Goal: Task Accomplishment & Management: Manage account settings

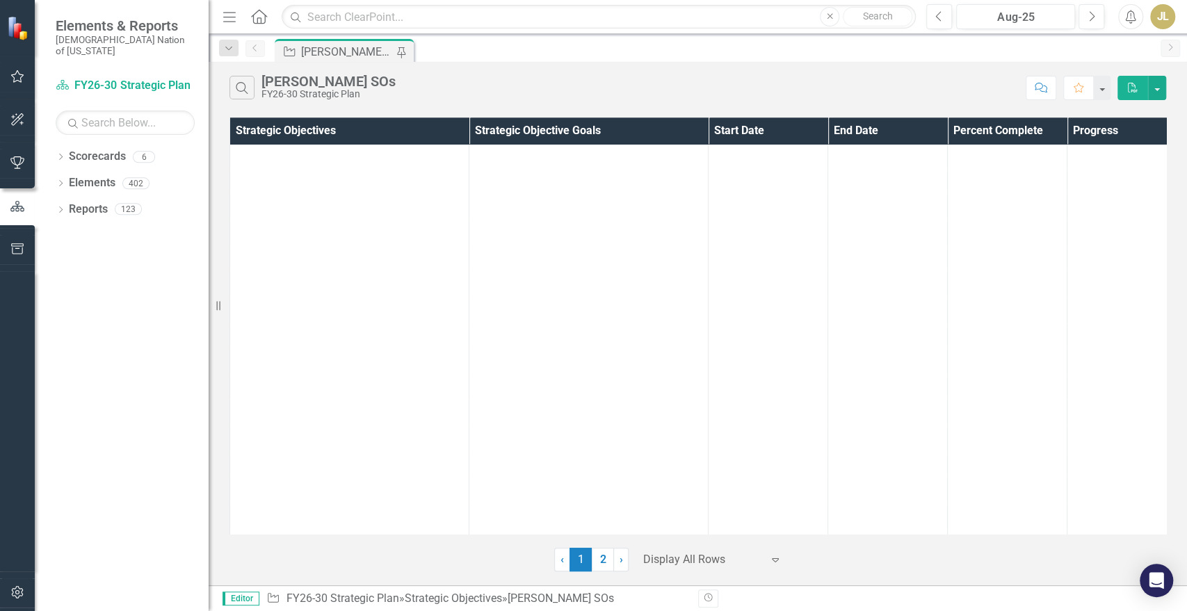
scroll to position [11554, 0]
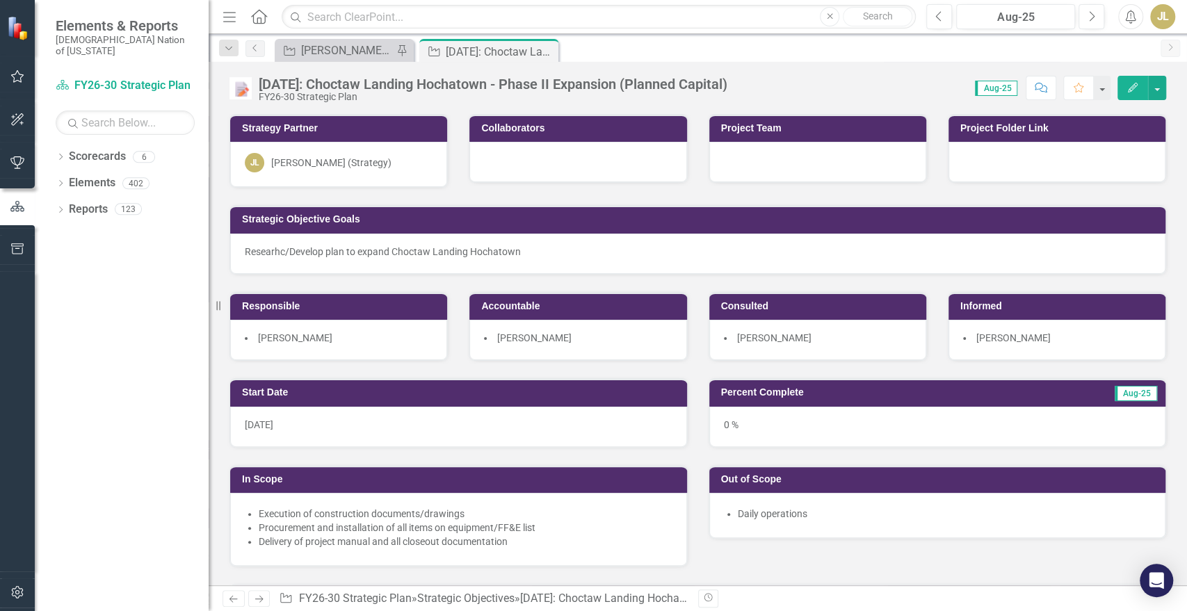
click at [1133, 80] on button "Edit" at bounding box center [1132, 88] width 31 height 24
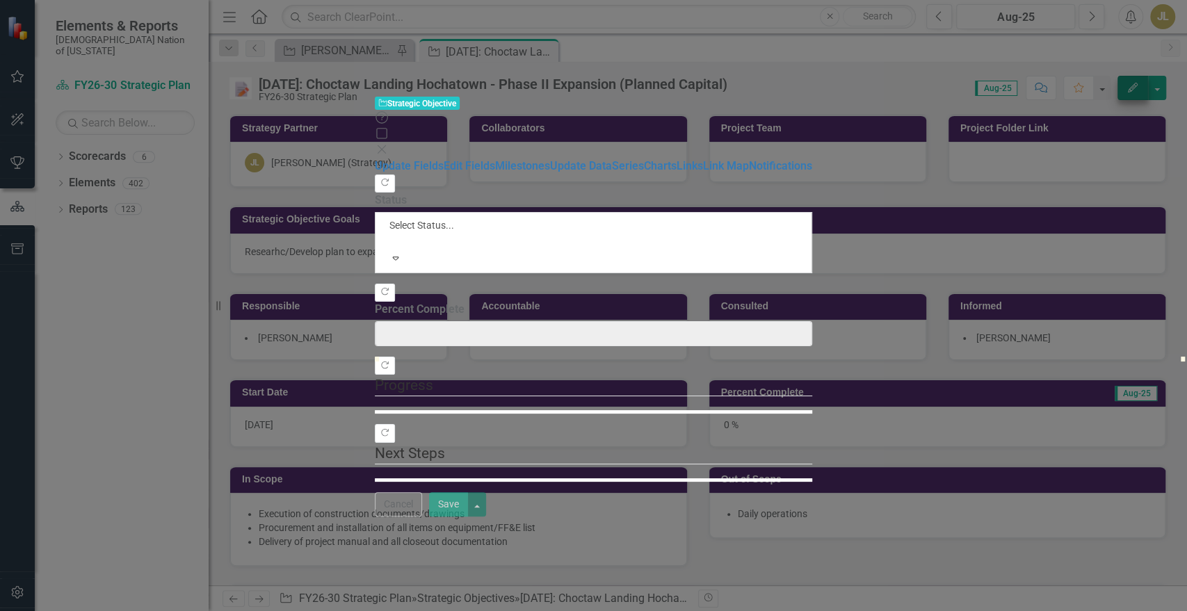
type input "0"
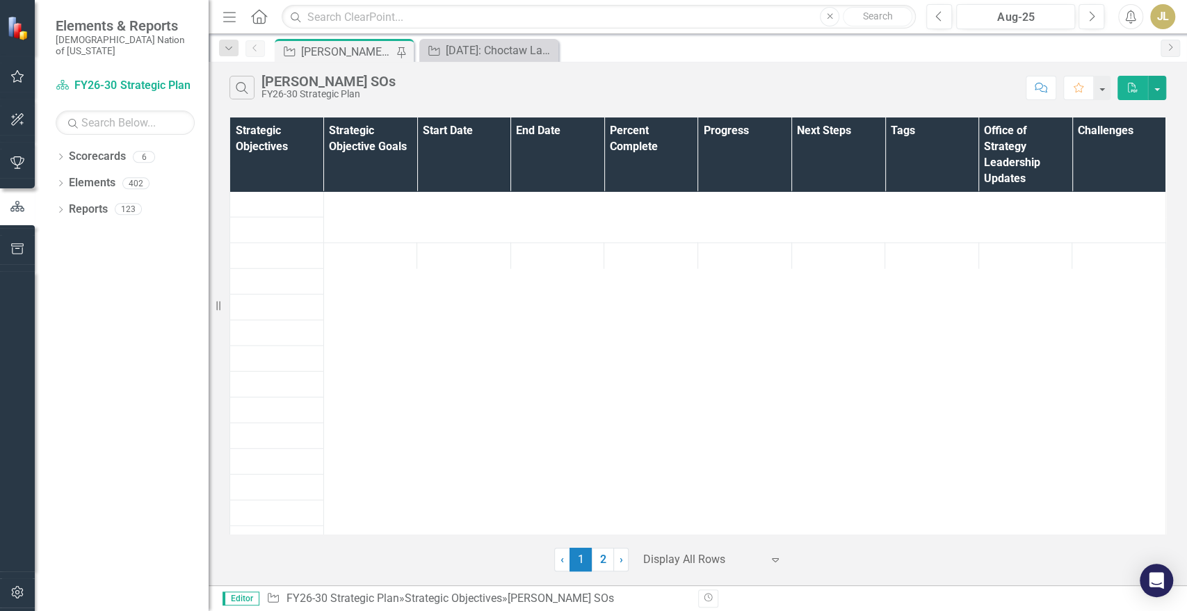
scroll to position [4801, 0]
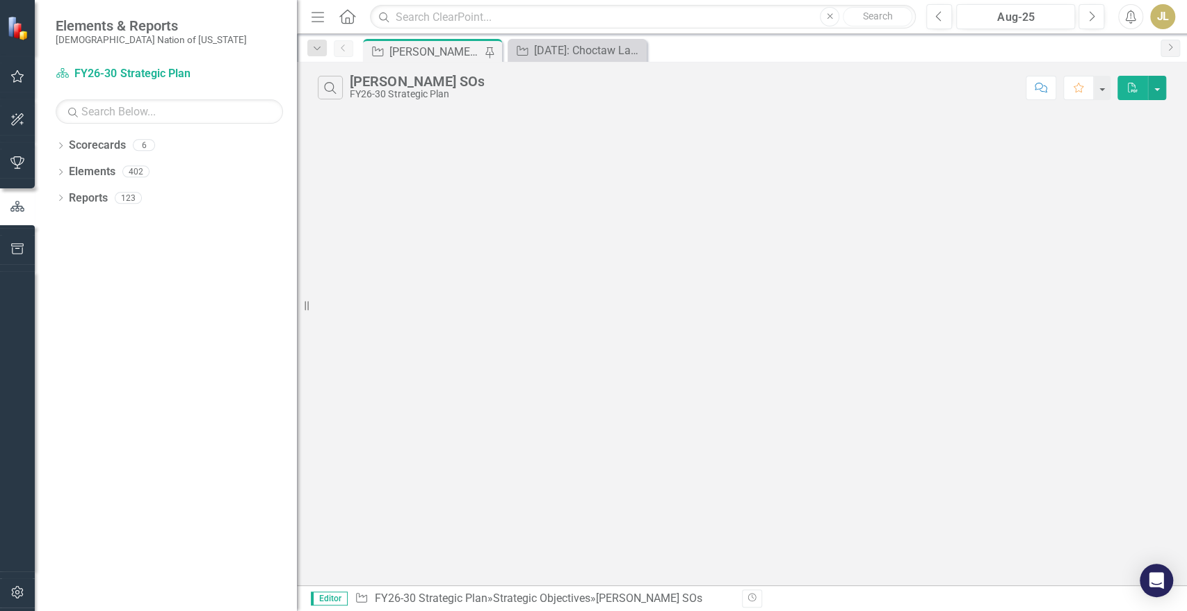
drag, startPoint x: 218, startPoint y: 305, endPoint x: 310, endPoint y: 317, distance: 92.6
click at [308, 317] on div "Resize" at bounding box center [302, 305] width 11 height 611
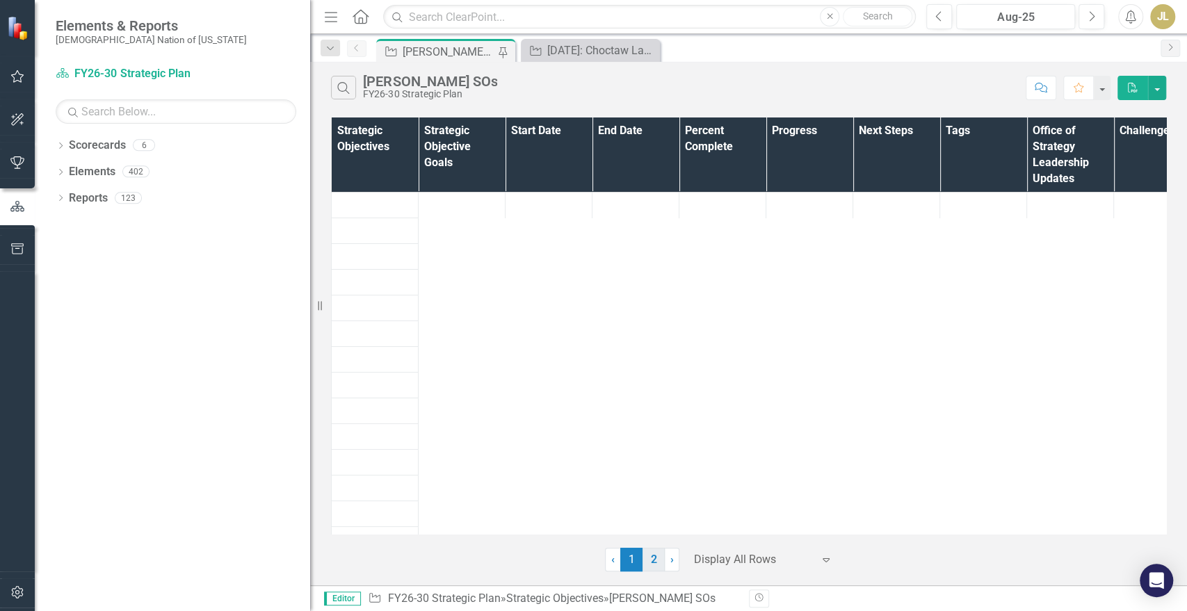
click at [651, 551] on link "2" at bounding box center [654, 560] width 22 height 24
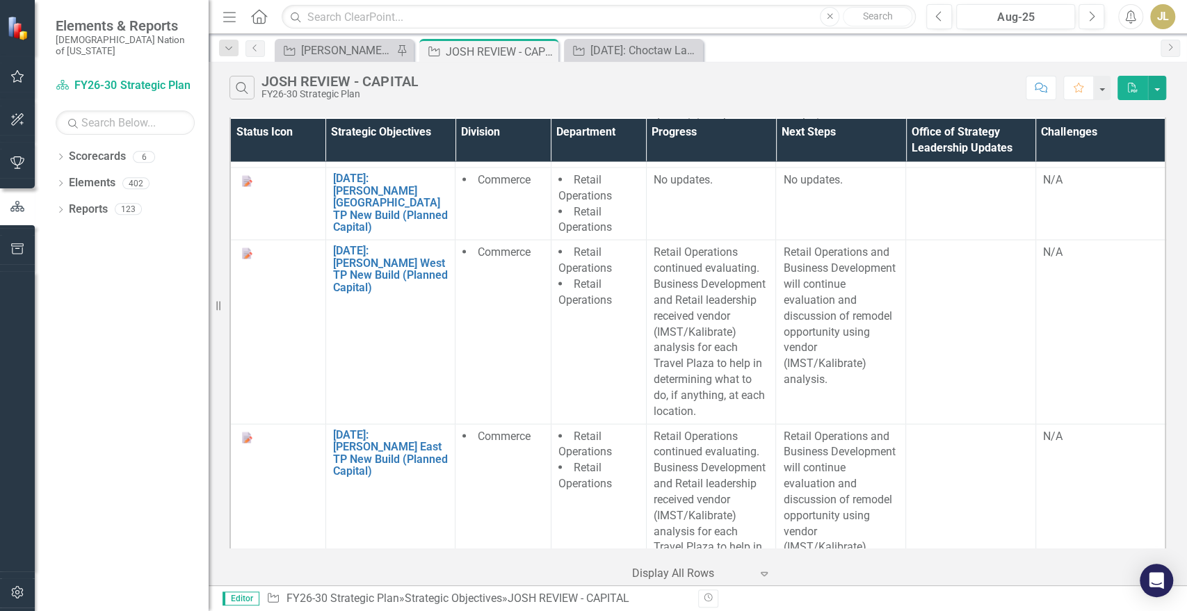
scroll to position [9101, 0]
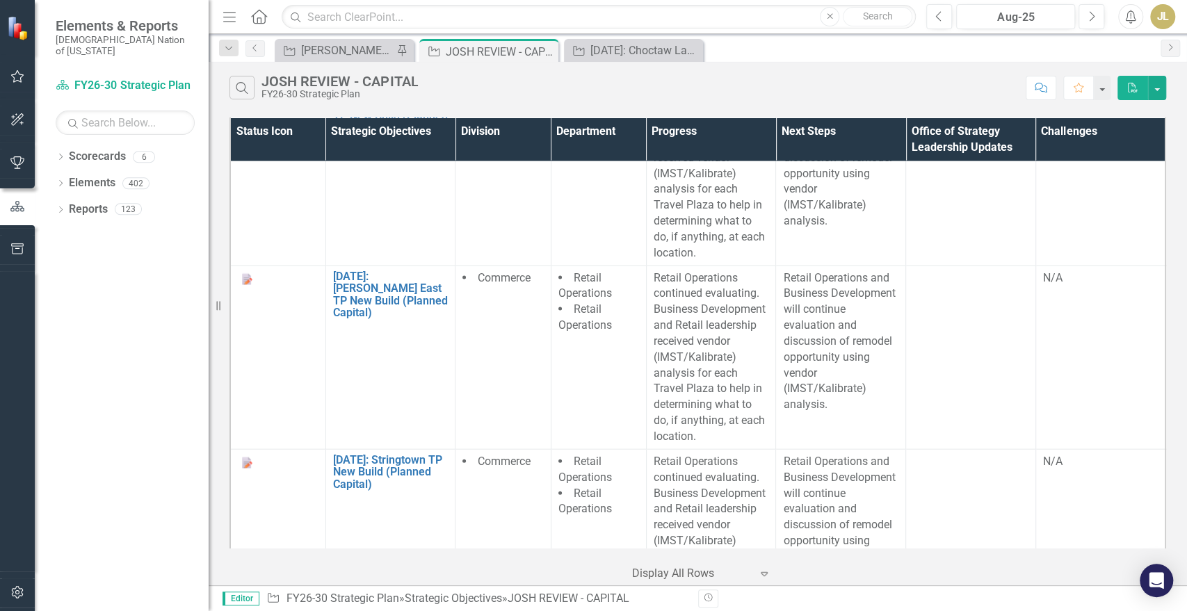
click at [729, 569] on div at bounding box center [691, 574] width 118 height 19
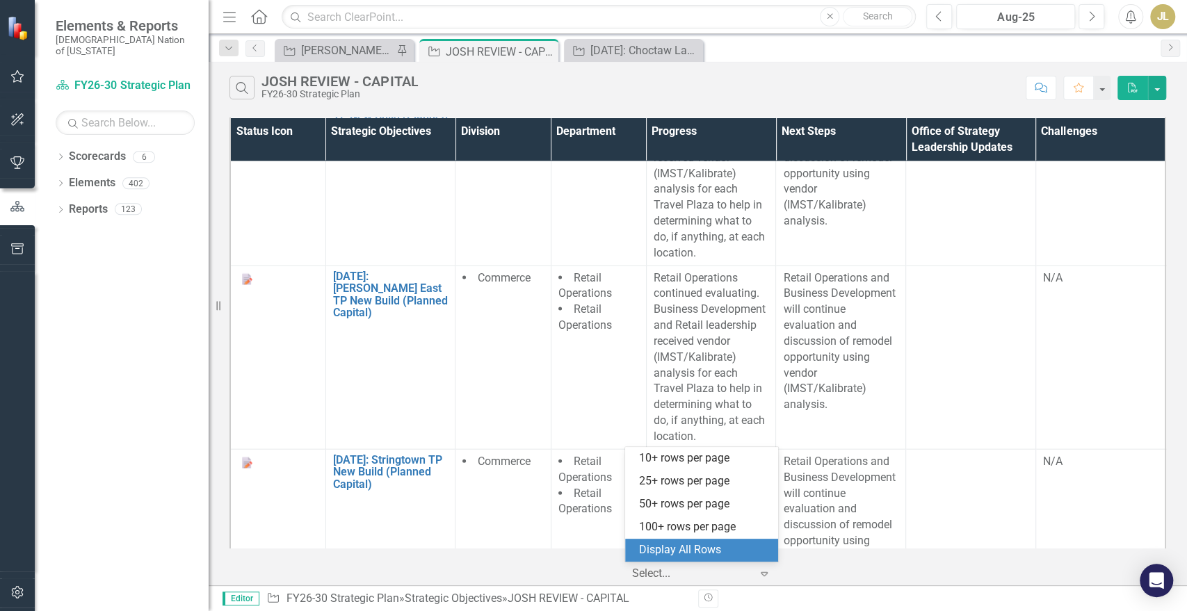
click at [722, 554] on div "Display All Rows" at bounding box center [704, 550] width 131 height 16
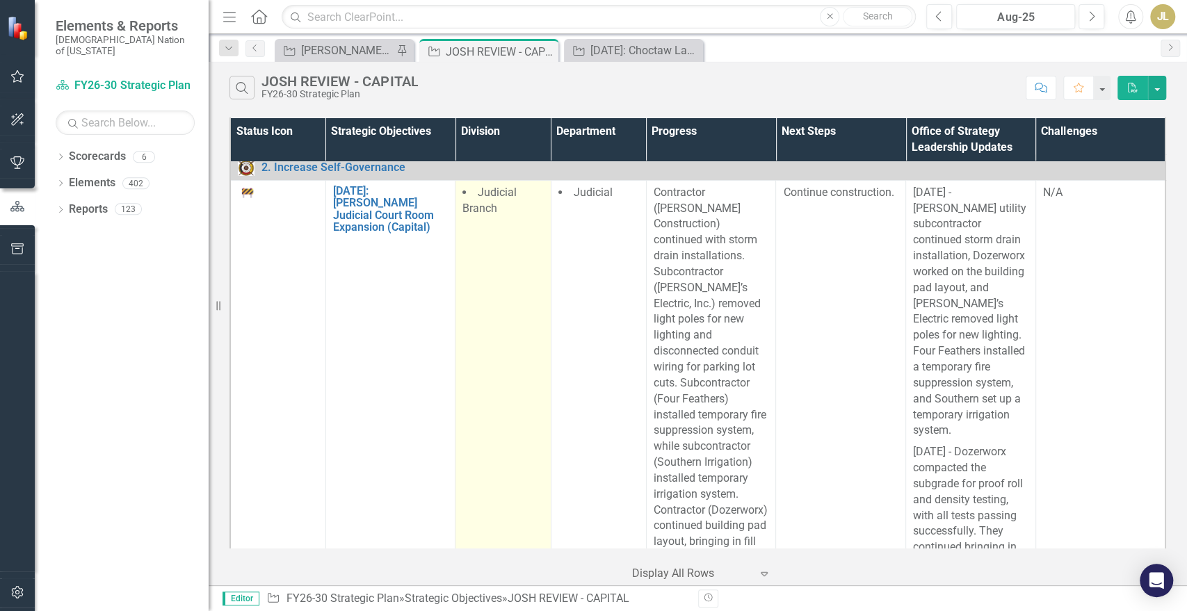
scroll to position [0, 0]
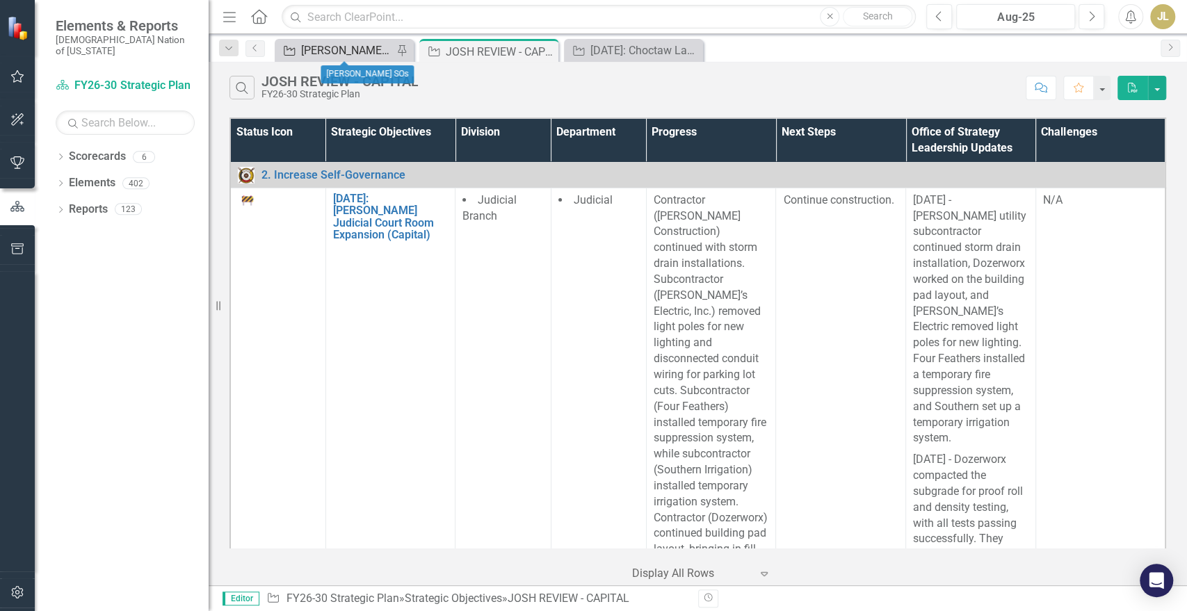
click at [328, 43] on div "[PERSON_NAME] SOs" at bounding box center [347, 50] width 92 height 17
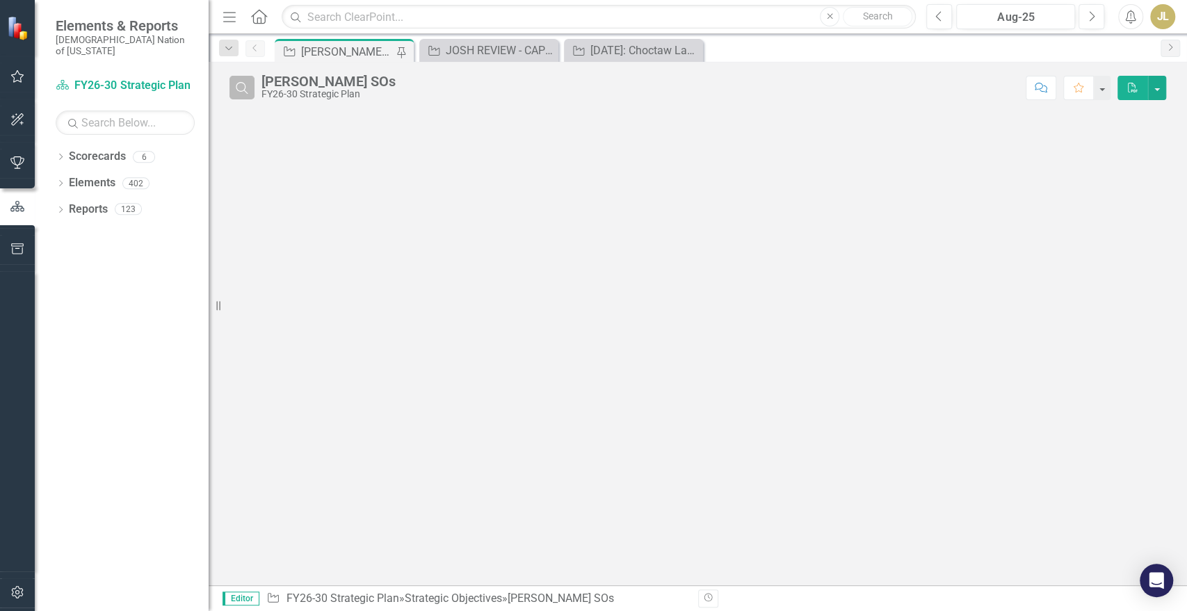
click at [245, 93] on button "Search" at bounding box center [241, 88] width 25 height 24
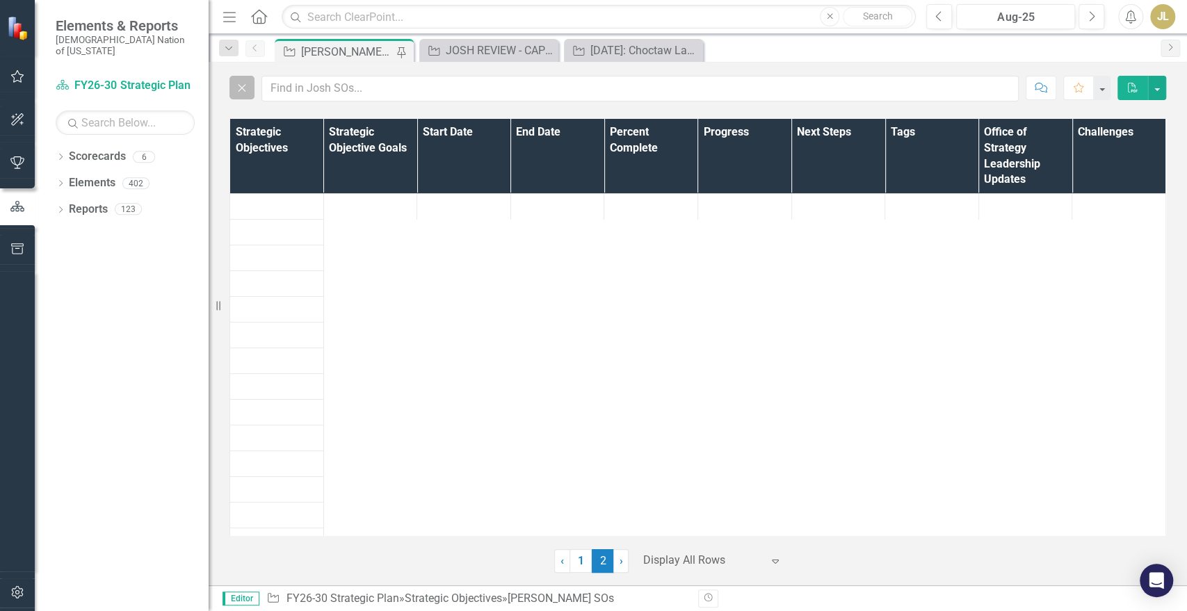
click at [245, 93] on button "Close" at bounding box center [241, 88] width 25 height 24
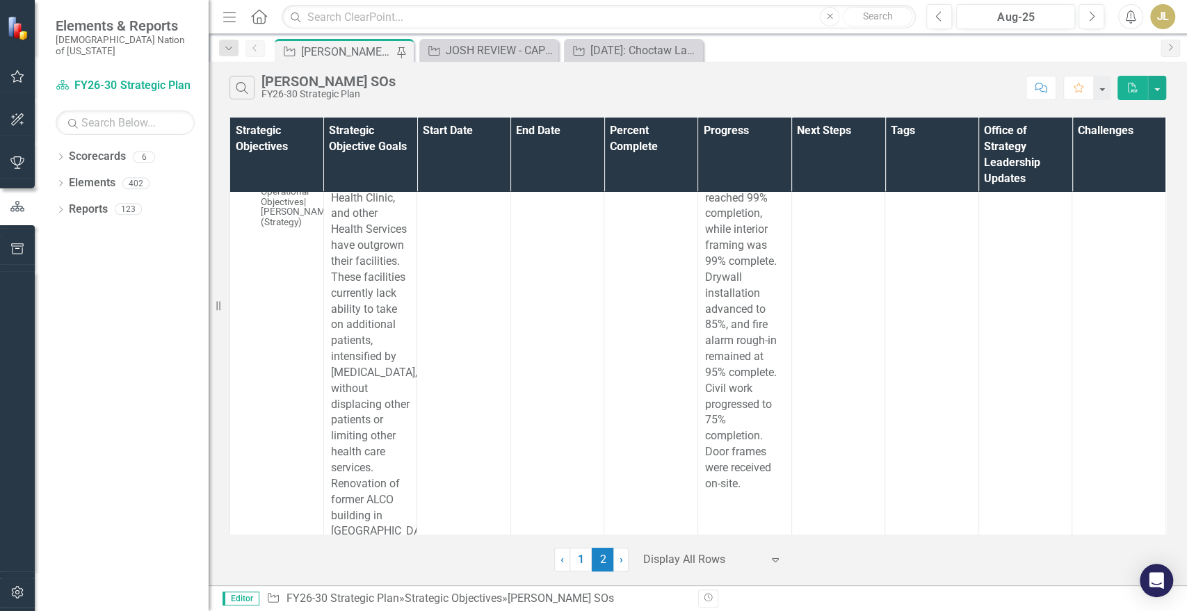
scroll to position [4210, 0]
click at [1092, 21] on icon "Next" at bounding box center [1092, 16] width 8 height 13
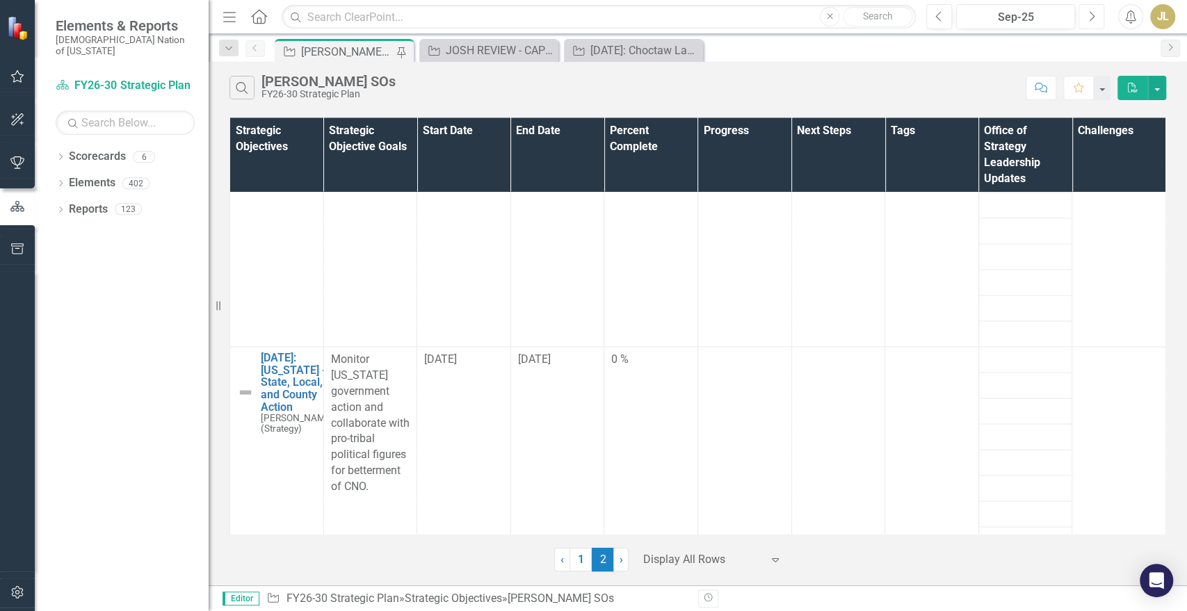
scroll to position [7256, 0]
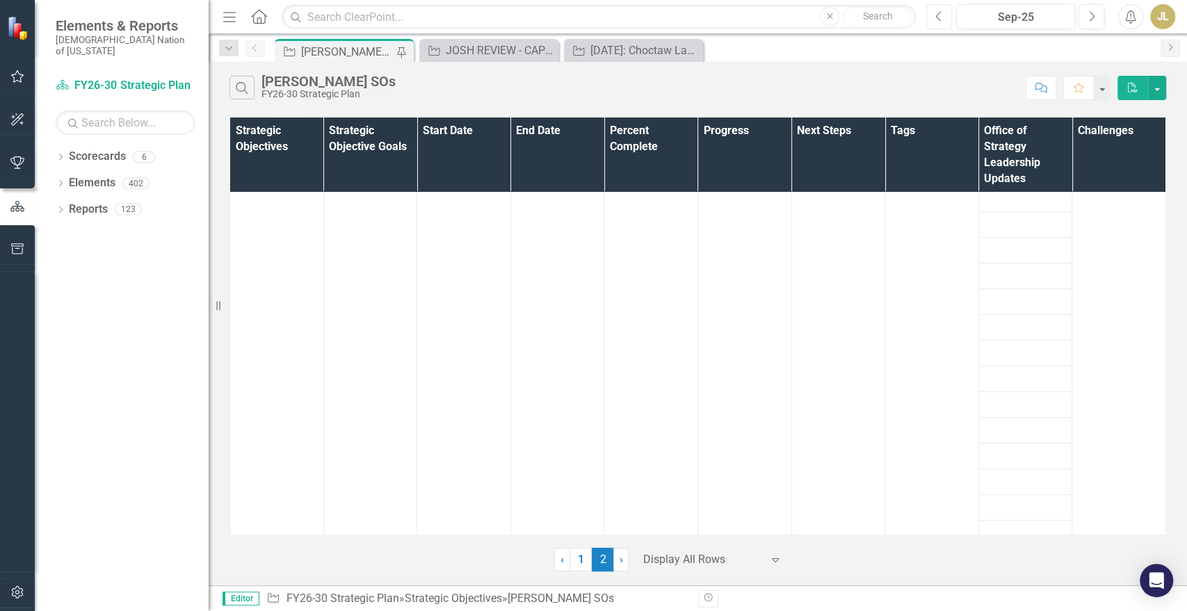
click at [944, 15] on button "Previous" at bounding box center [939, 16] width 26 height 25
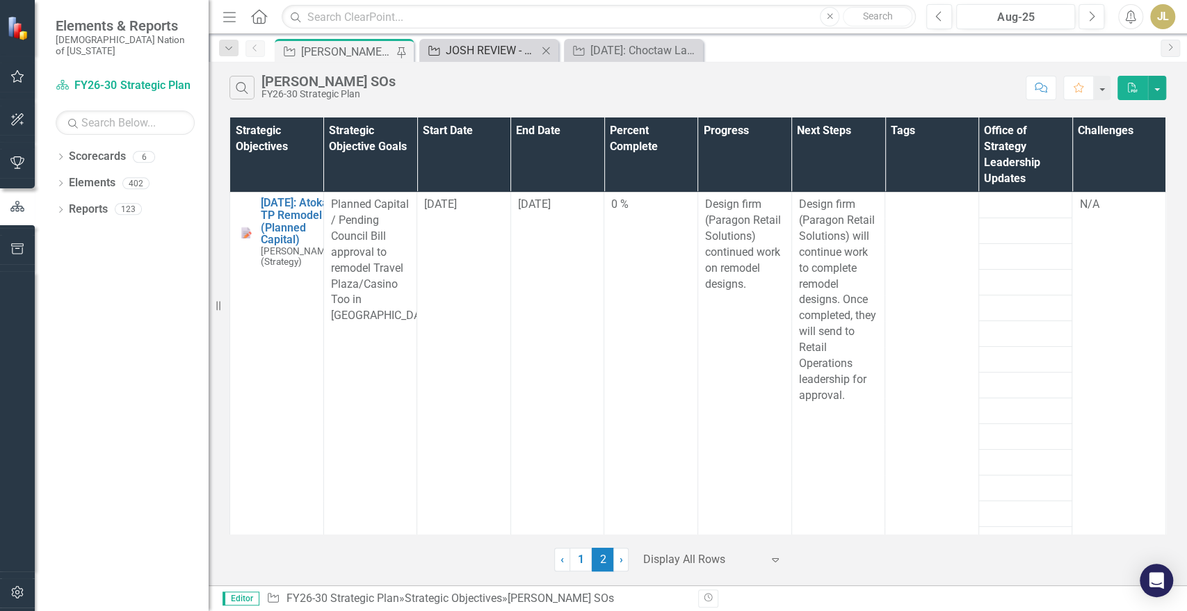
click at [496, 58] on div "JOSH REVIEW - CAPITAL" at bounding box center [492, 50] width 92 height 17
